Goal: Information Seeking & Learning: Learn about a topic

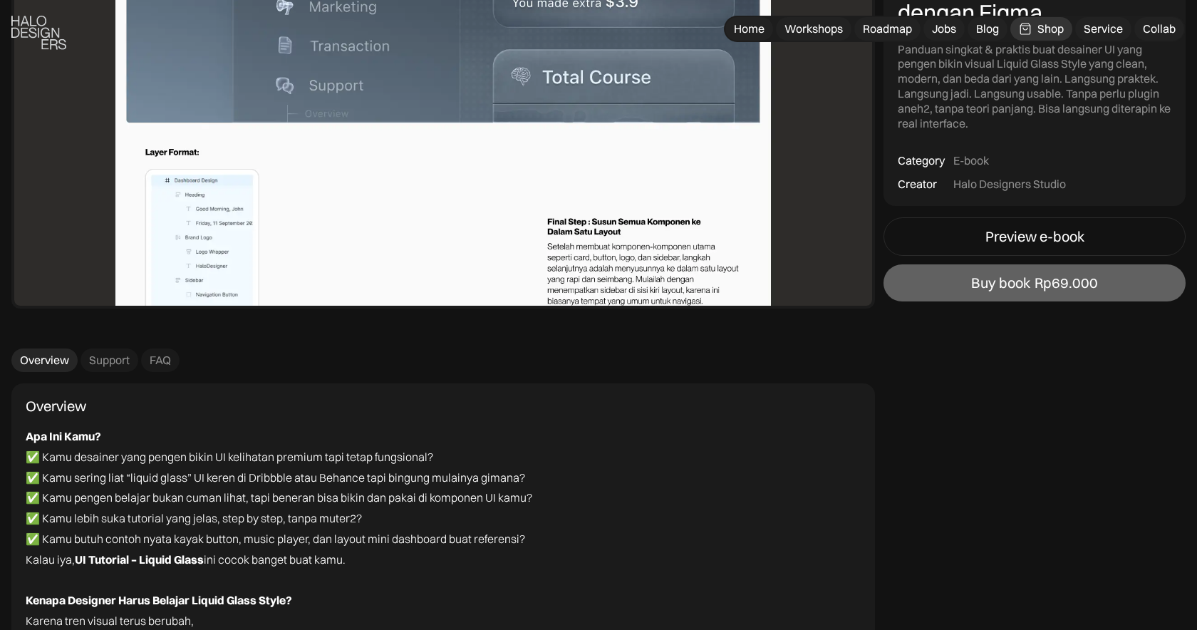
scroll to position [4513, 0]
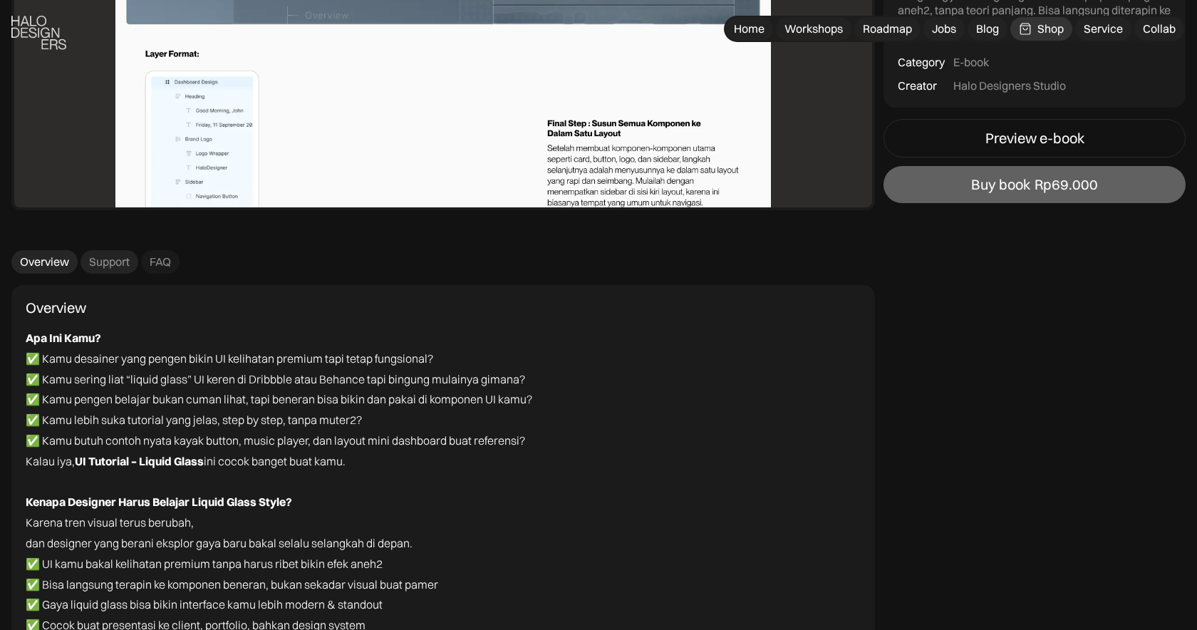
click at [109, 253] on link "Support" at bounding box center [110, 262] width 58 height 24
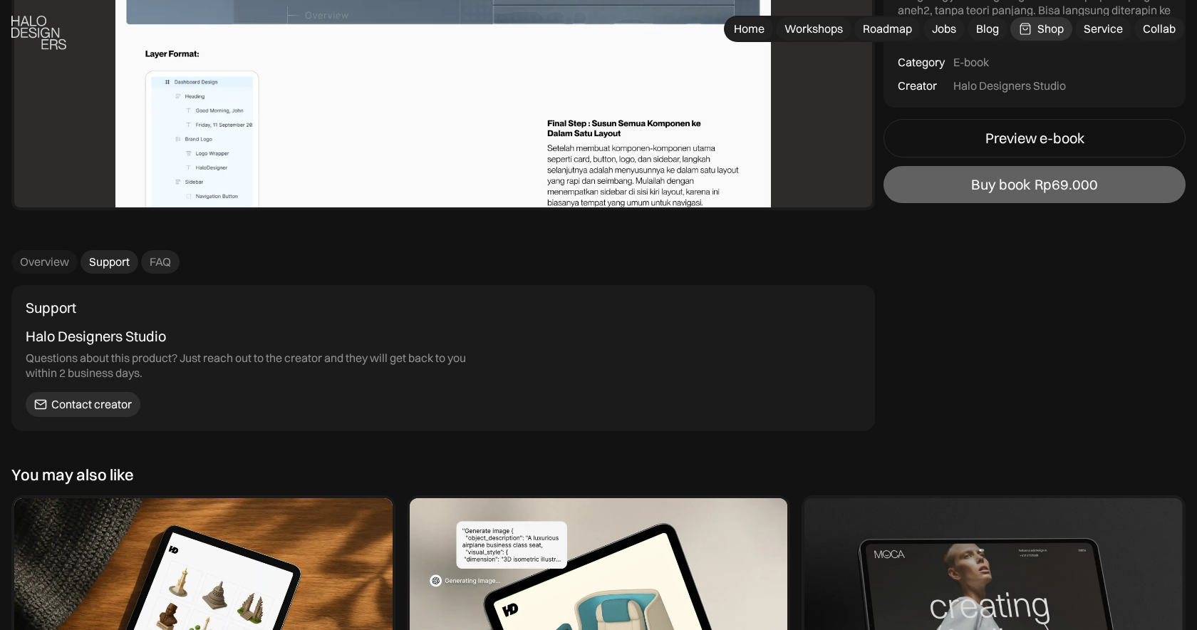
click at [155, 262] on div "FAQ" at bounding box center [160, 261] width 21 height 15
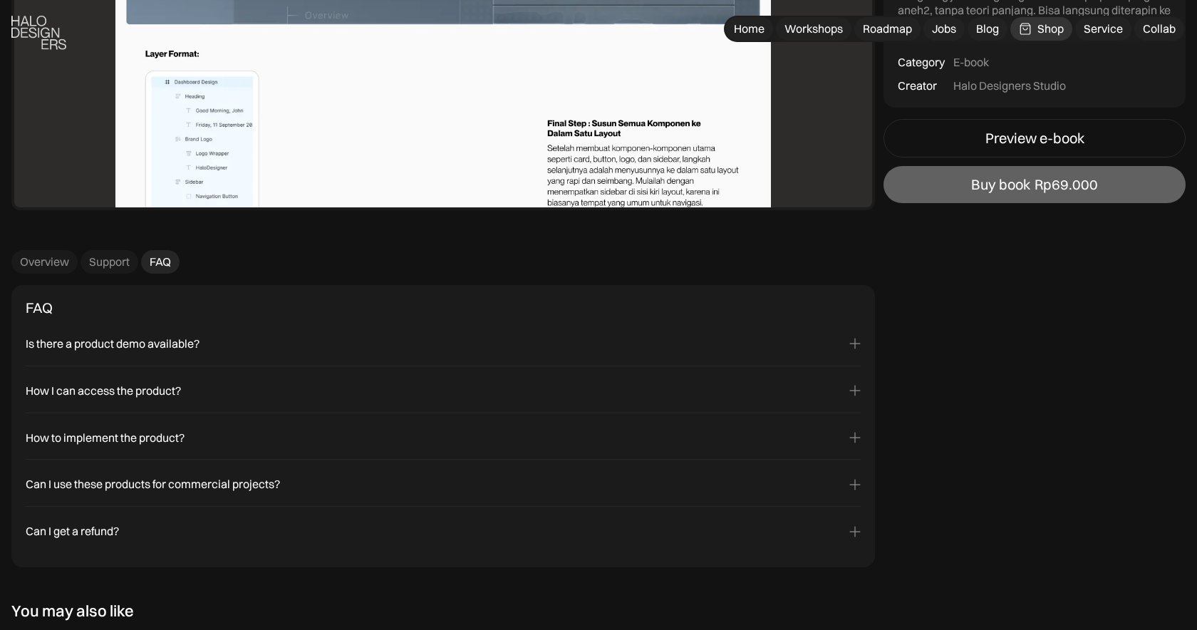
click at [140, 351] on div "You can click the preview button to see what the product looks like. Heading 1 …" at bounding box center [443, 354] width 835 height 6
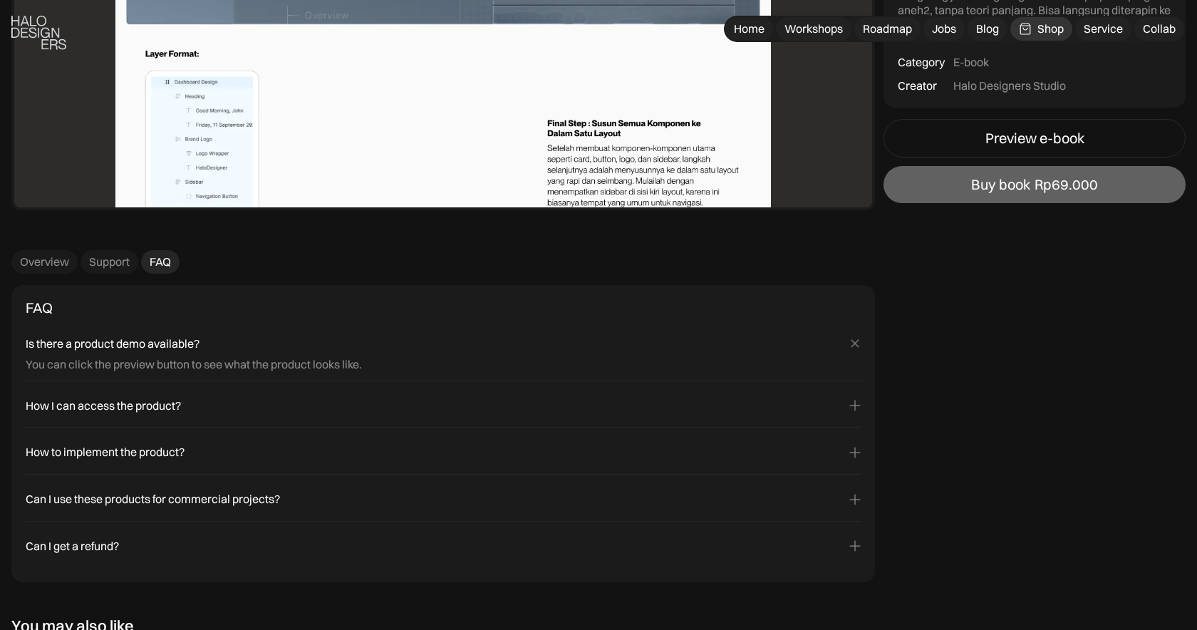
click at [105, 422] on div "How I can access the product? You can access link on the purcased product on yo…" at bounding box center [443, 409] width 835 height 38
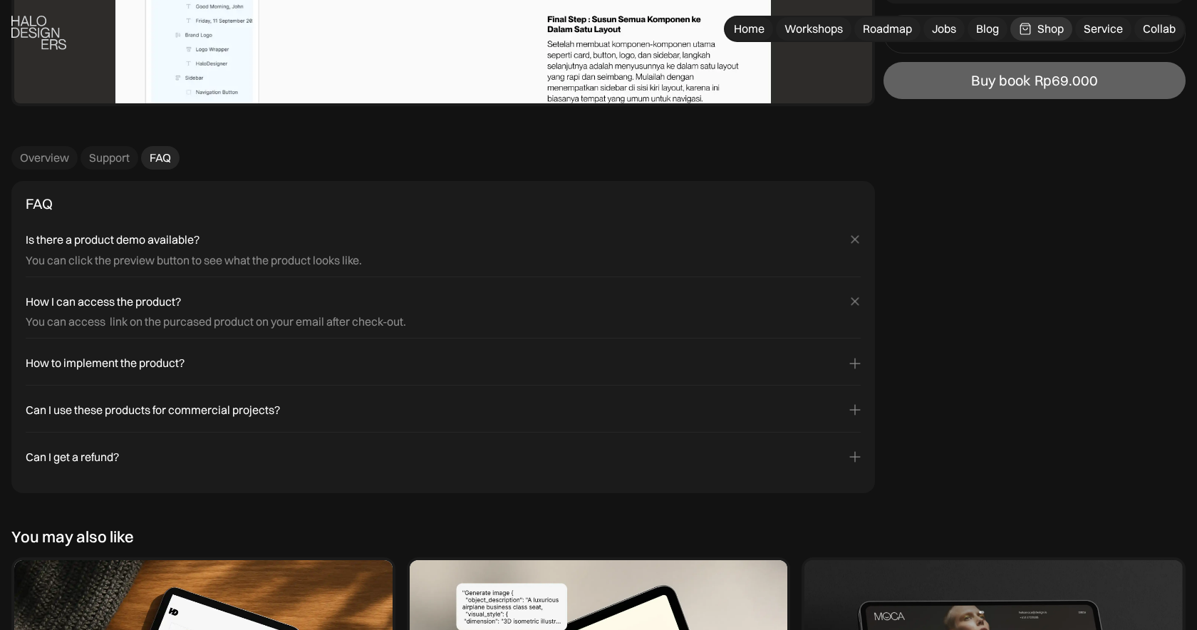
scroll to position [4622, 0]
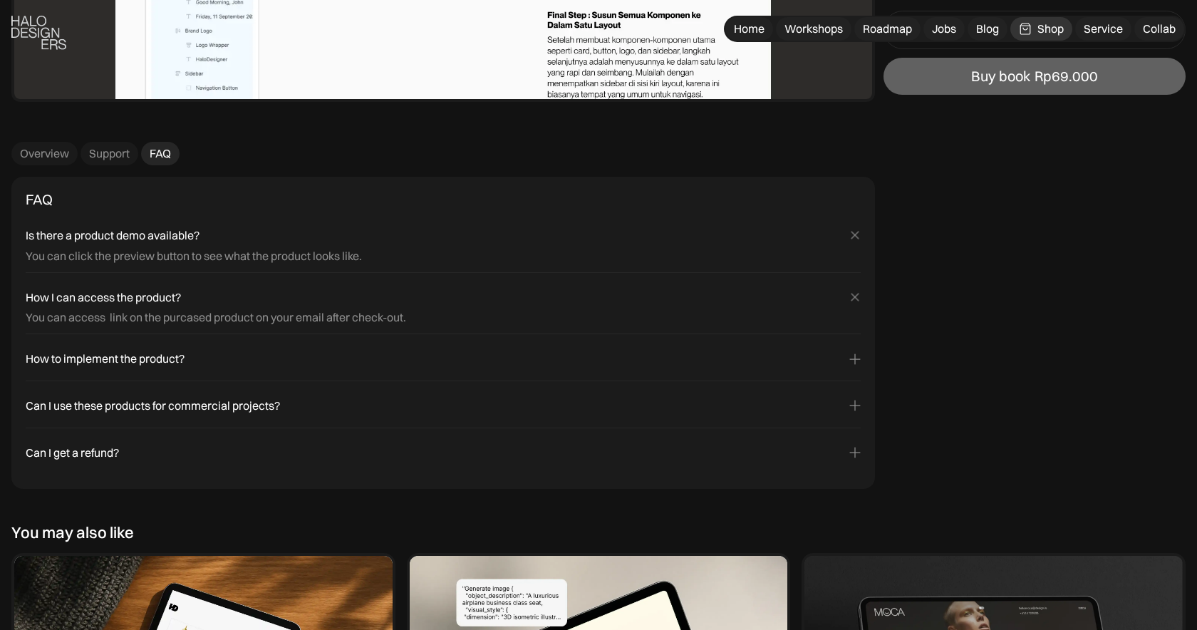
click at [81, 455] on div "Can I get a refund?" at bounding box center [72, 452] width 93 height 15
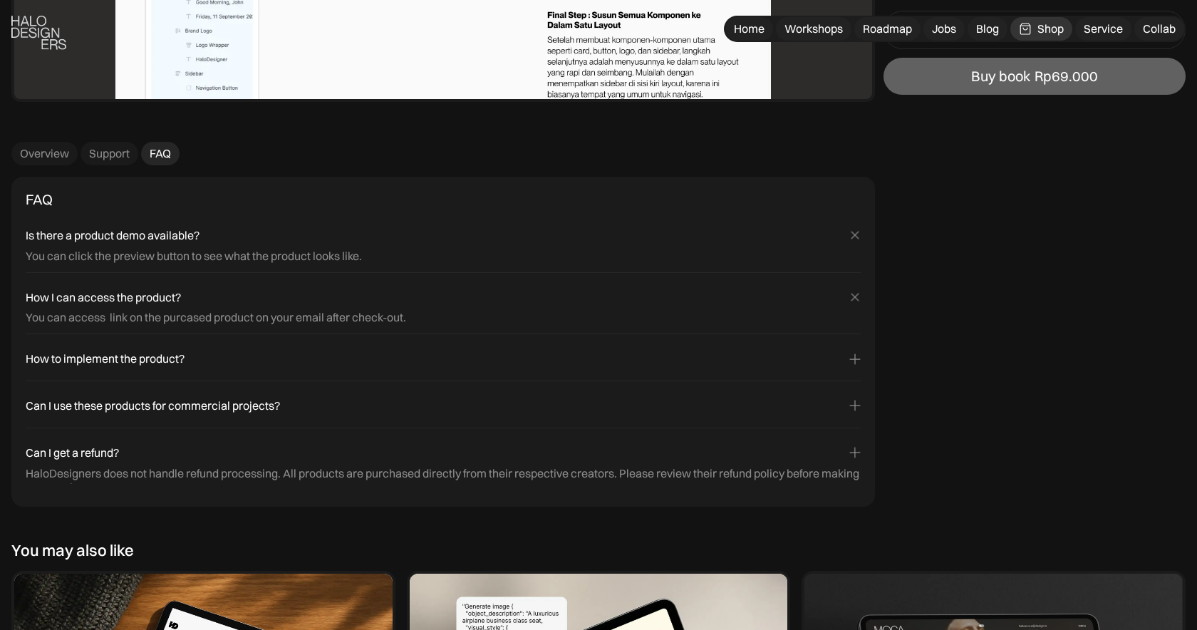
click at [81, 455] on div "Can I get a refund?" at bounding box center [72, 452] width 93 height 15
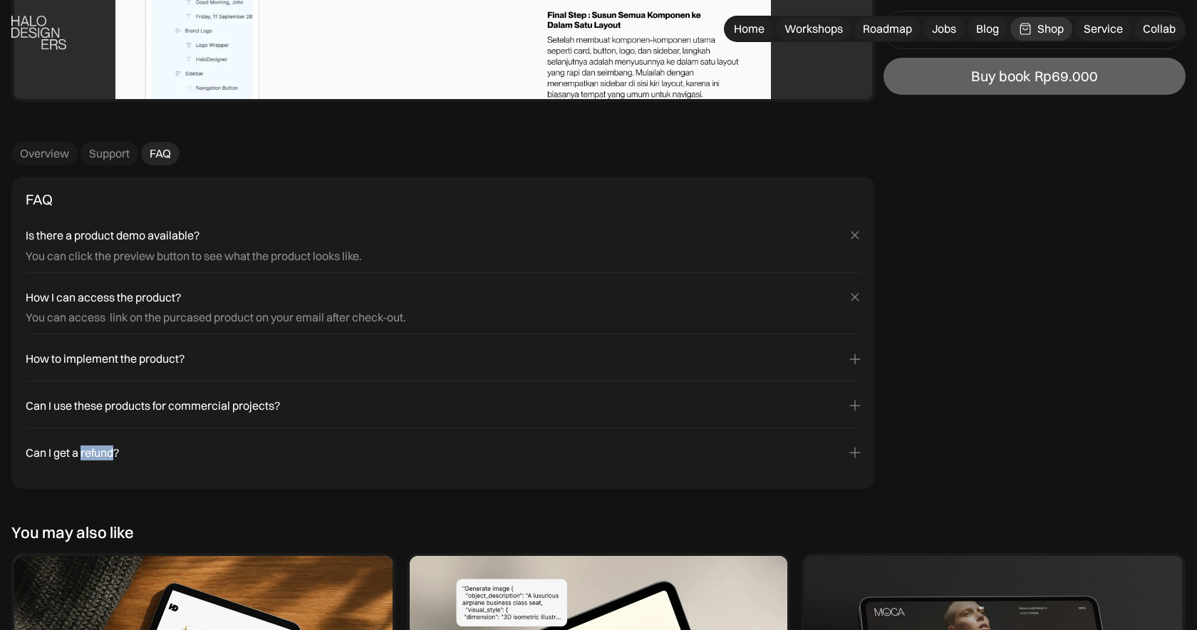
click at [81, 455] on div "Can I get a refund?" at bounding box center [72, 452] width 93 height 15
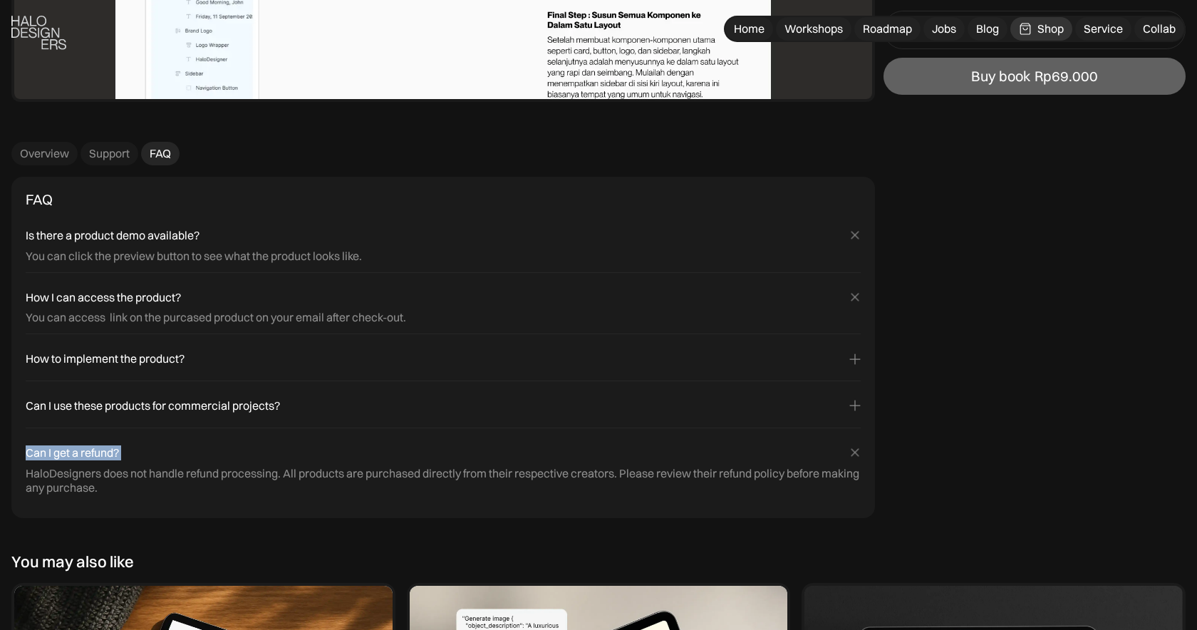
click at [136, 514] on div "FAQ Is there a product demo available? You can click the preview button to see …" at bounding box center [442, 347] width 863 height 341
click at [65, 149] on div "Overview" at bounding box center [44, 153] width 49 height 15
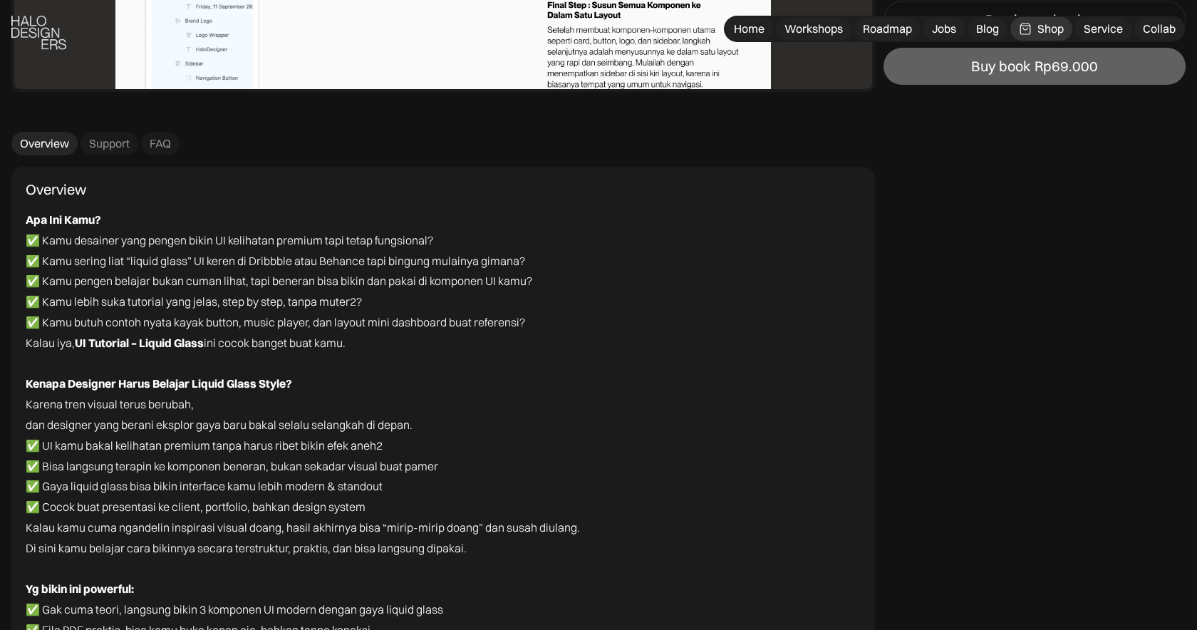
scroll to position [4664, 0]
